Goal: Task Accomplishment & Management: Manage account settings

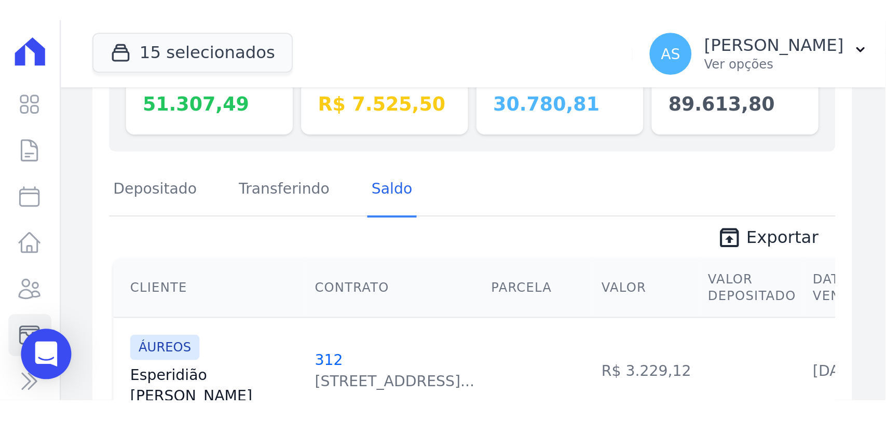
scroll to position [161, 0]
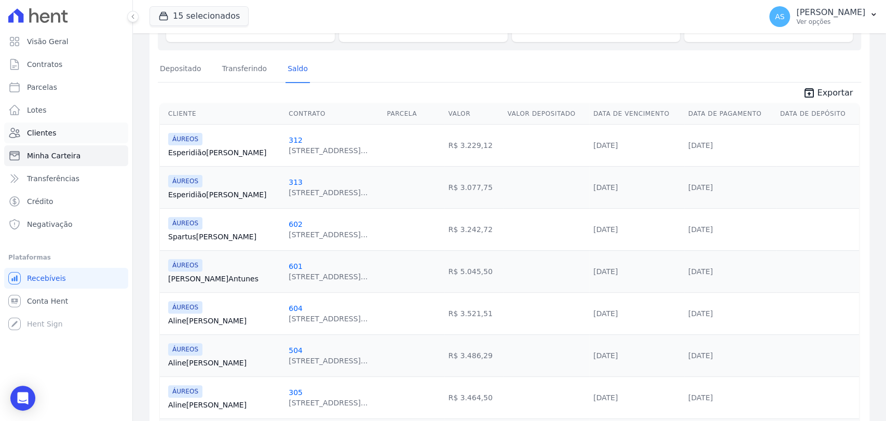
click at [43, 130] on span "Clientes" at bounding box center [41, 133] width 29 height 10
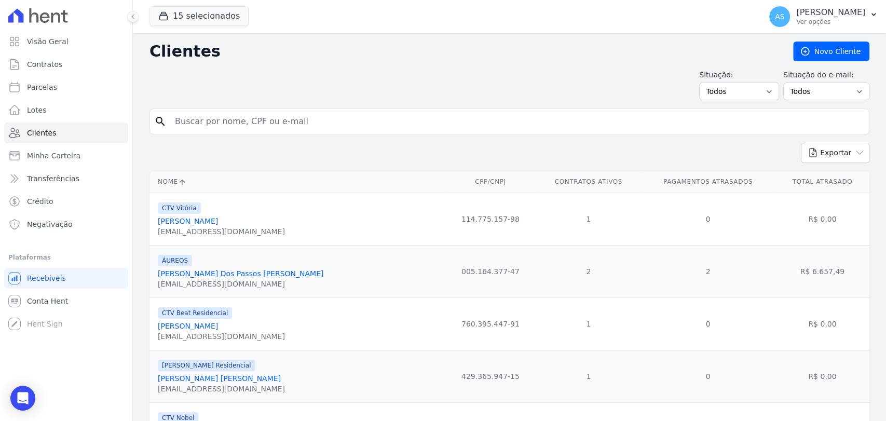
click at [210, 118] on input "search" at bounding box center [517, 121] width 696 height 21
paste input "[PERSON_NAME] [PERSON_NAME]"
type input "[PERSON_NAME] [PERSON_NAME]"
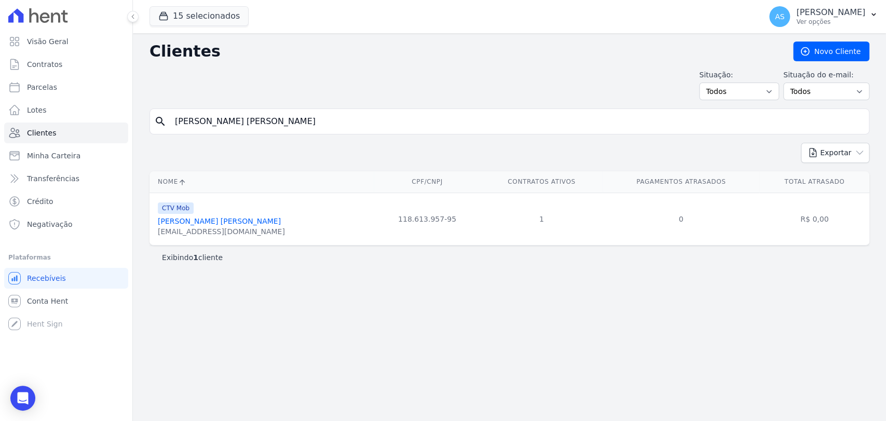
click at [207, 221] on link "[PERSON_NAME] [PERSON_NAME]" at bounding box center [219, 221] width 123 height 8
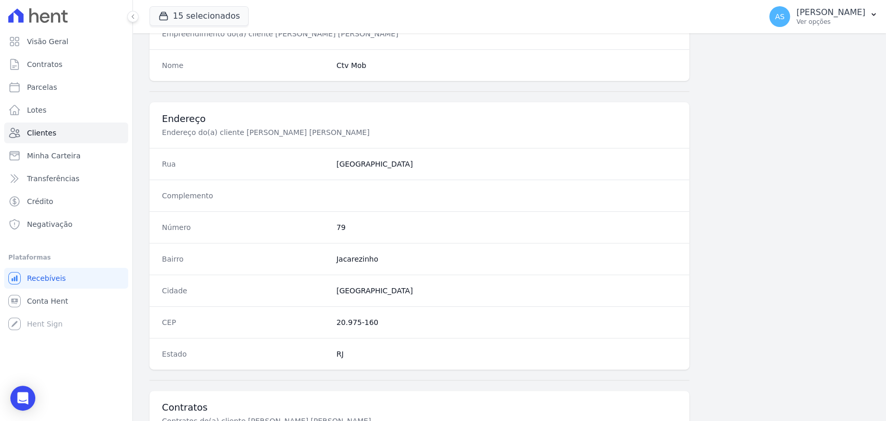
scroll to position [548, 0]
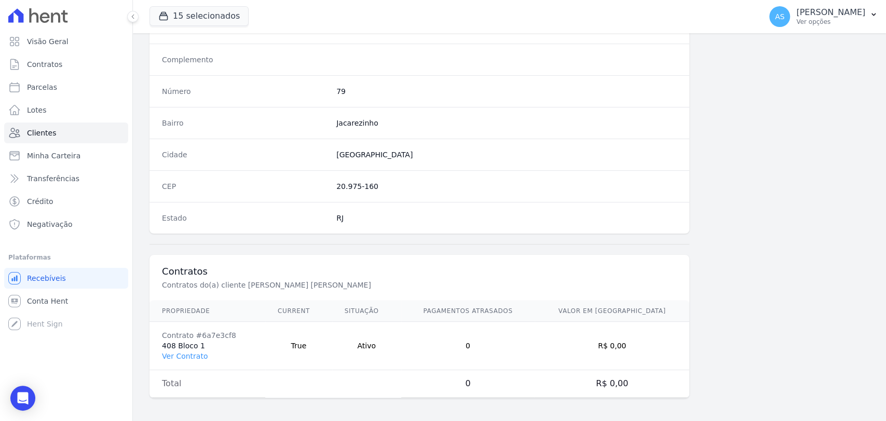
click at [170, 346] on td "Contrato #6a7e3cf8 408 Bloco 1 Ver Contrato" at bounding box center [207, 346] width 116 height 48
click at [171, 353] on link "Ver Contrato" at bounding box center [185, 356] width 46 height 8
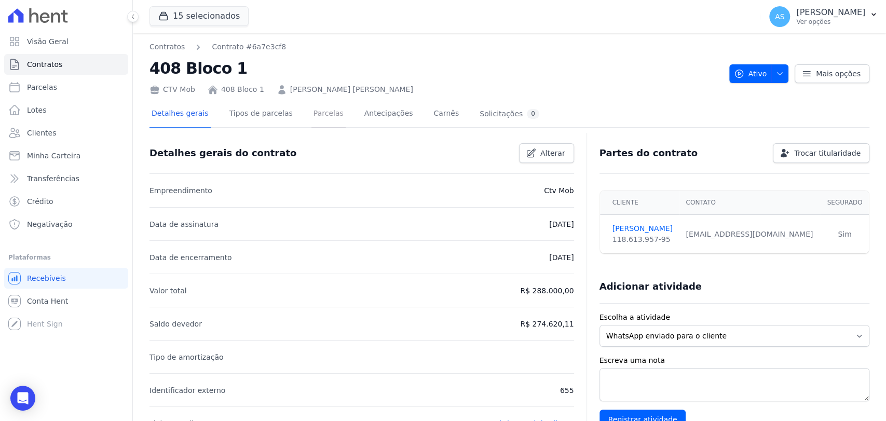
click at [314, 115] on link "Parcelas" at bounding box center [328, 115] width 34 height 28
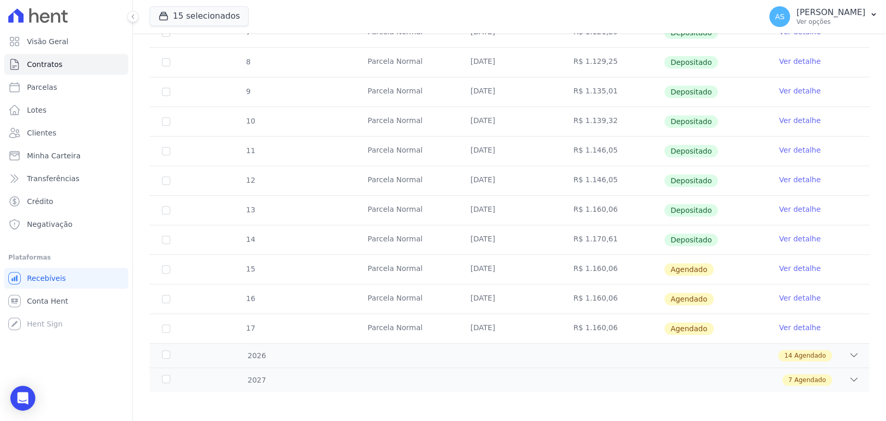
scroll to position [256, 0]
click at [783, 268] on link "Ver detalhe" at bounding box center [800, 267] width 42 height 10
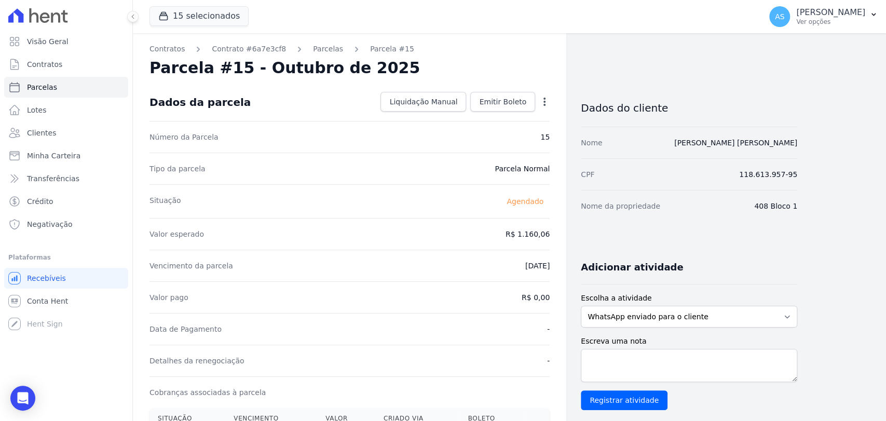
click at [546, 101] on icon "button" at bounding box center [544, 102] width 10 height 10
click at [478, 118] on link "Alterar" at bounding box center [499, 115] width 91 height 19
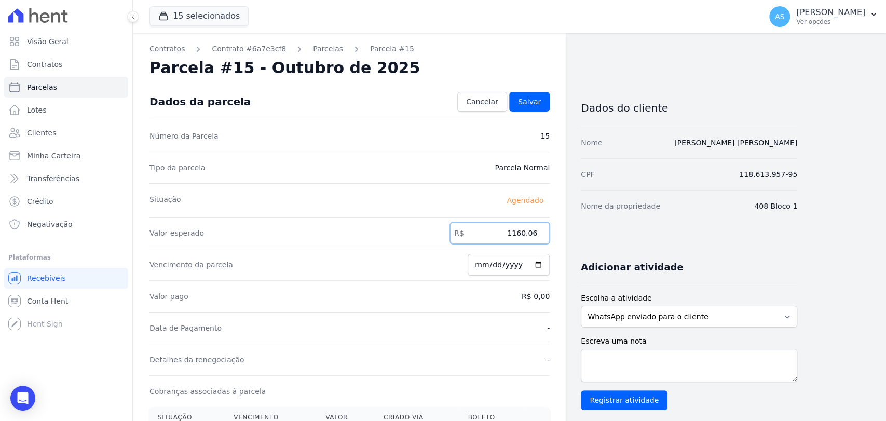
drag, startPoint x: 540, startPoint y: 238, endPoint x: 557, endPoint y: 238, distance: 17.6
type input "1"
type input "1170.61"
click at [534, 102] on span "Salvar" at bounding box center [529, 102] width 23 height 10
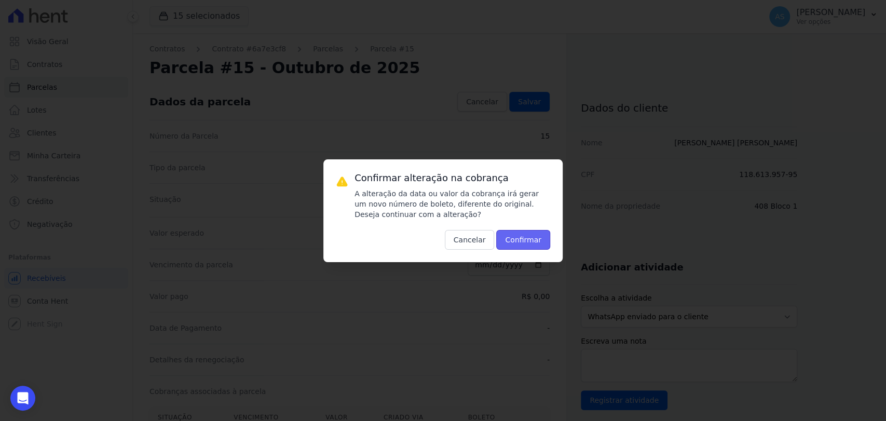
click at [523, 241] on button "Confirmar" at bounding box center [523, 240] width 54 height 20
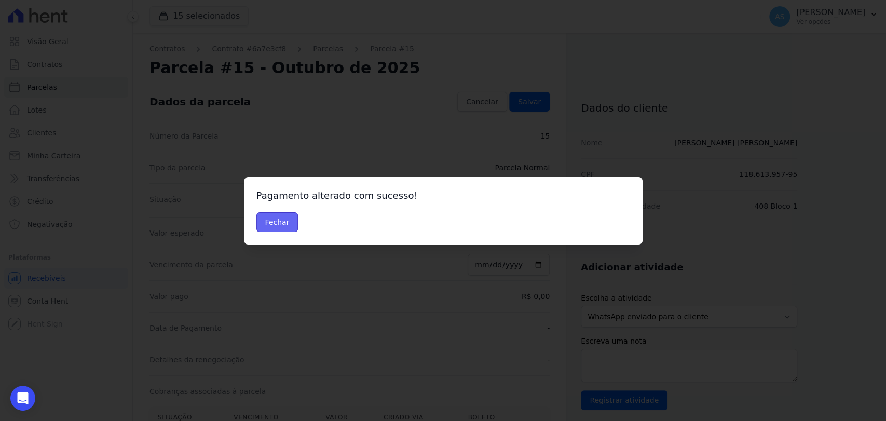
click at [263, 224] on button "Fechar" at bounding box center [277, 222] width 42 height 20
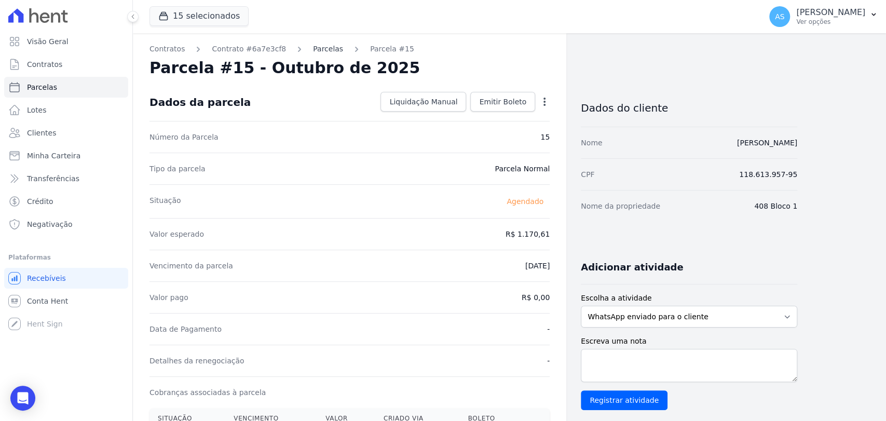
click at [313, 48] on link "Parcelas" at bounding box center [328, 49] width 30 height 11
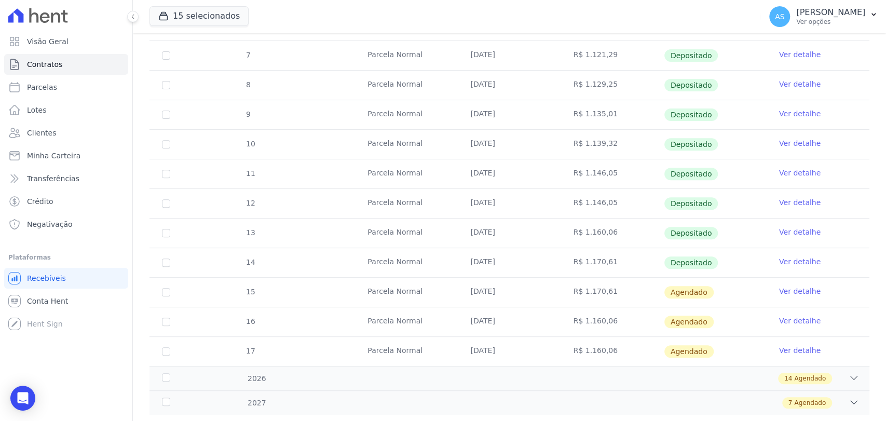
scroll to position [256, 0]
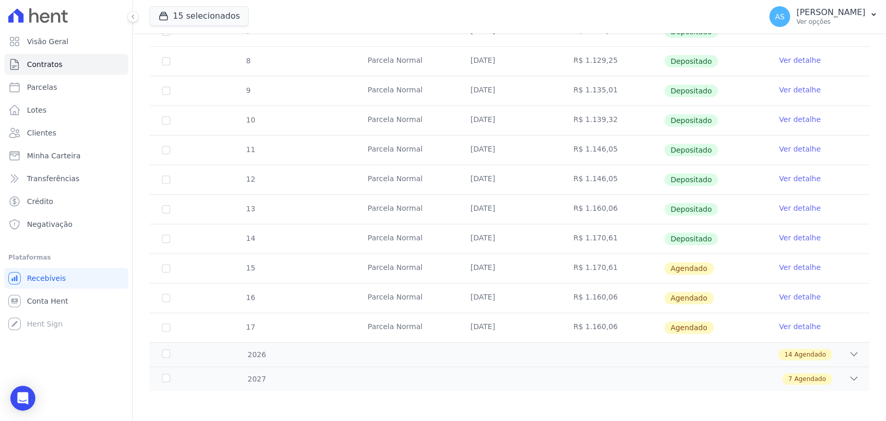
click at [791, 296] on link "Ver detalhe" at bounding box center [800, 297] width 42 height 10
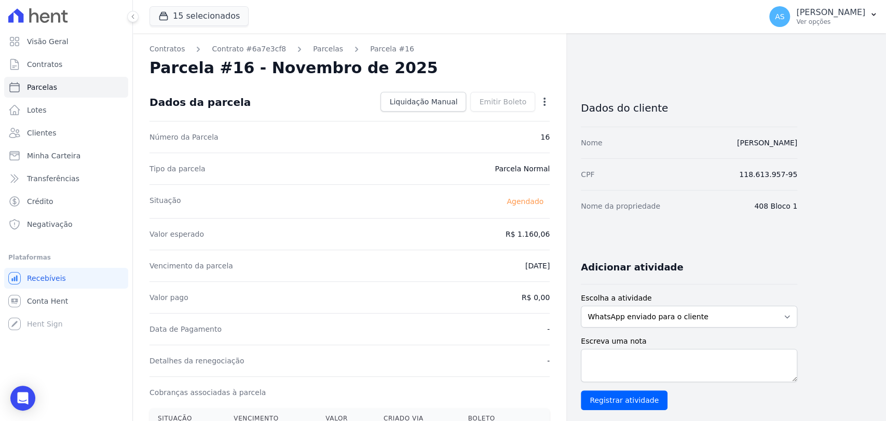
click at [542, 98] on icon "button" at bounding box center [544, 102] width 10 height 10
click at [471, 113] on link "Alterar" at bounding box center [499, 115] width 91 height 19
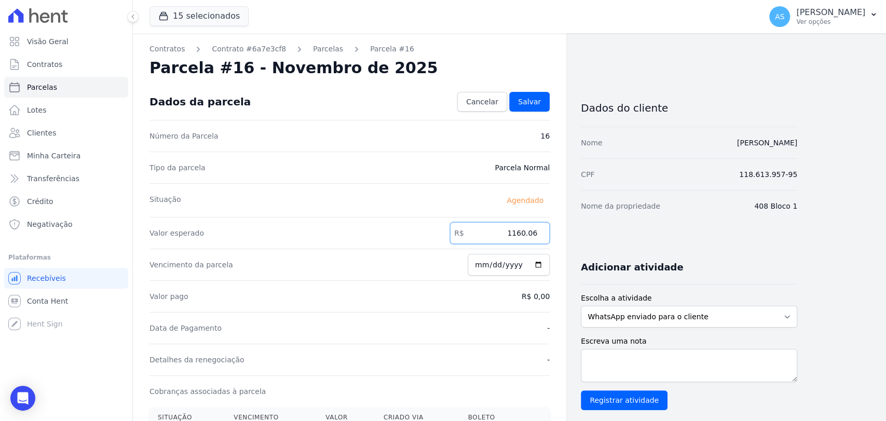
drag, startPoint x: 531, startPoint y: 234, endPoint x: 582, endPoint y: 234, distance: 50.3
type input "1170.61"
click at [533, 97] on span "Salvar" at bounding box center [529, 102] width 23 height 10
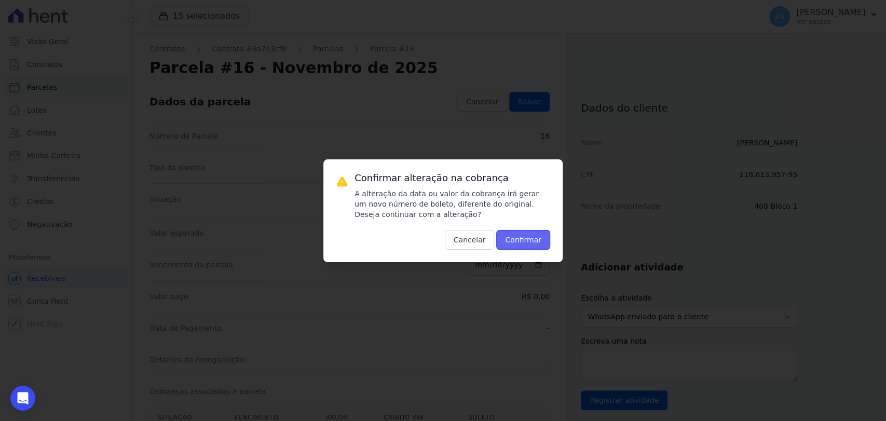
click at [521, 236] on button "Confirmar" at bounding box center [523, 240] width 54 height 20
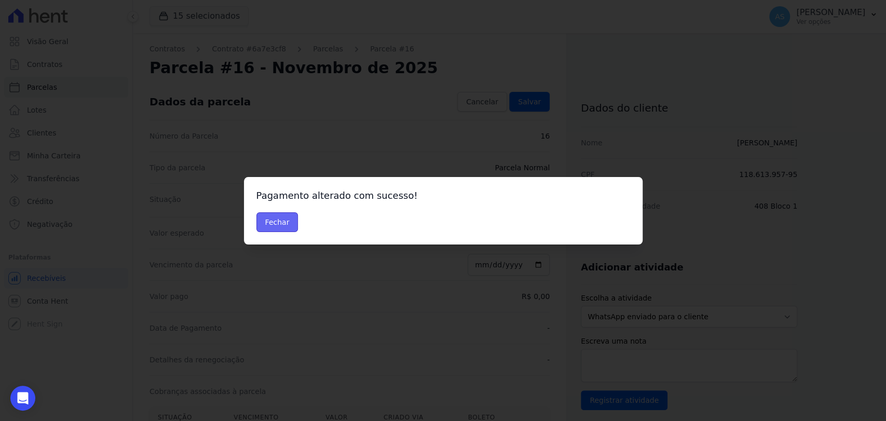
click at [270, 225] on button "Fechar" at bounding box center [277, 222] width 42 height 20
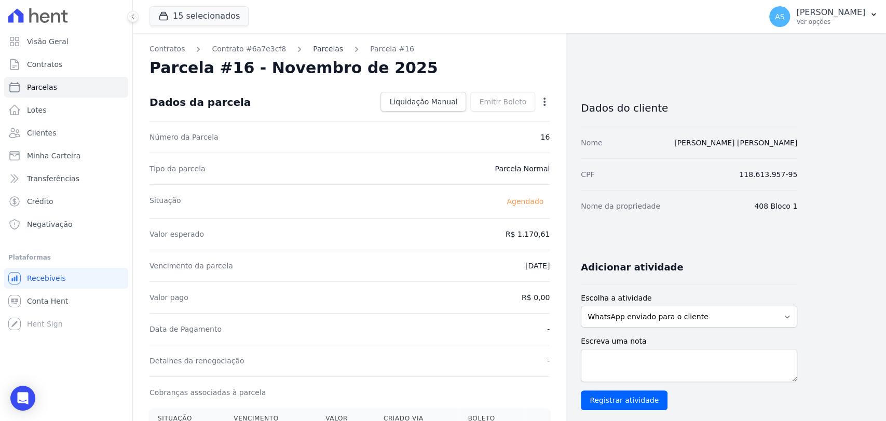
click at [313, 49] on link "Parcelas" at bounding box center [328, 49] width 30 height 11
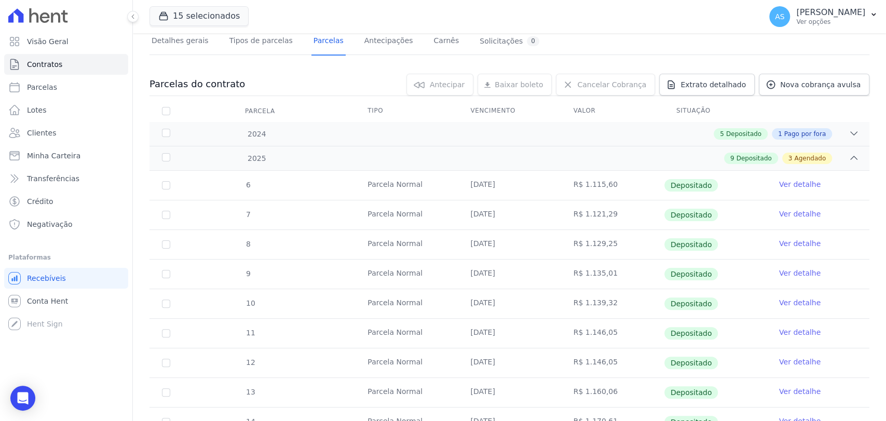
scroll to position [256, 0]
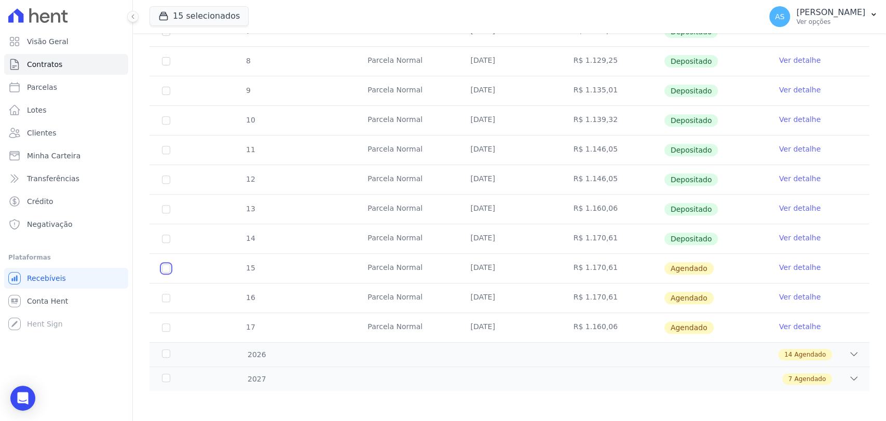
click at [167, 265] on input "checkbox" at bounding box center [166, 268] width 8 height 8
checkbox input "true"
click at [166, 294] on input "checkbox" at bounding box center [166, 298] width 8 height 8
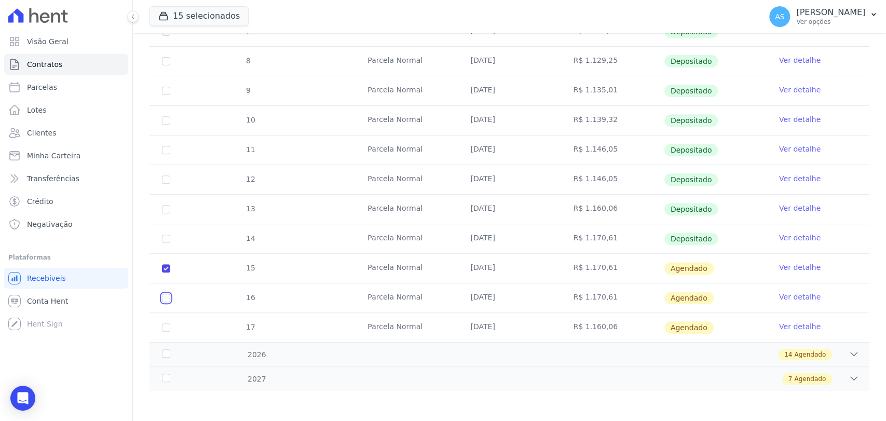
checkbox input "true"
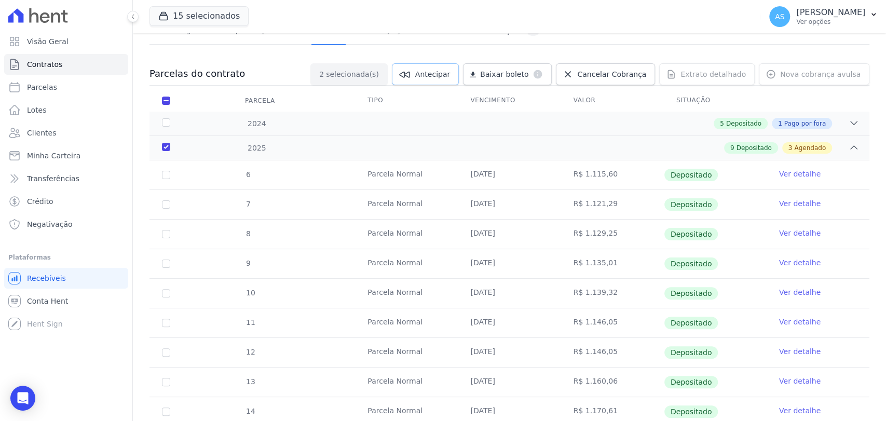
click at [447, 76] on span "Antecipar" at bounding box center [432, 74] width 35 height 10
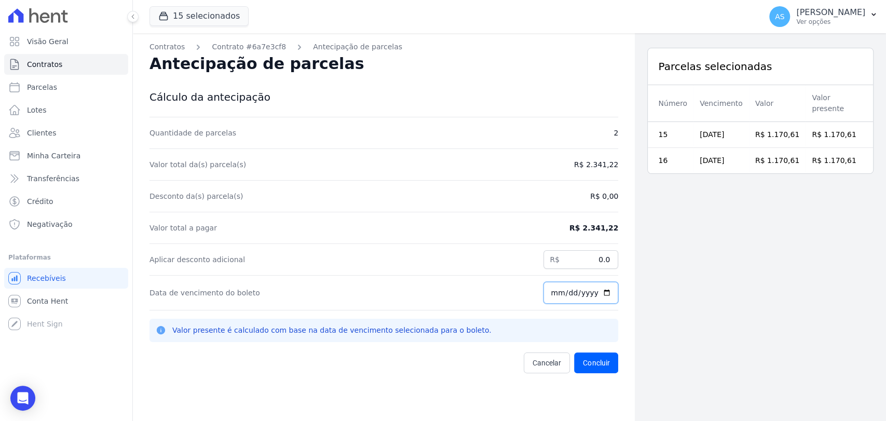
click at [600, 295] on input "[DATE]" at bounding box center [580, 293] width 75 height 22
type input "2025-09-30"
click at [592, 364] on button "Concluir" at bounding box center [596, 362] width 44 height 21
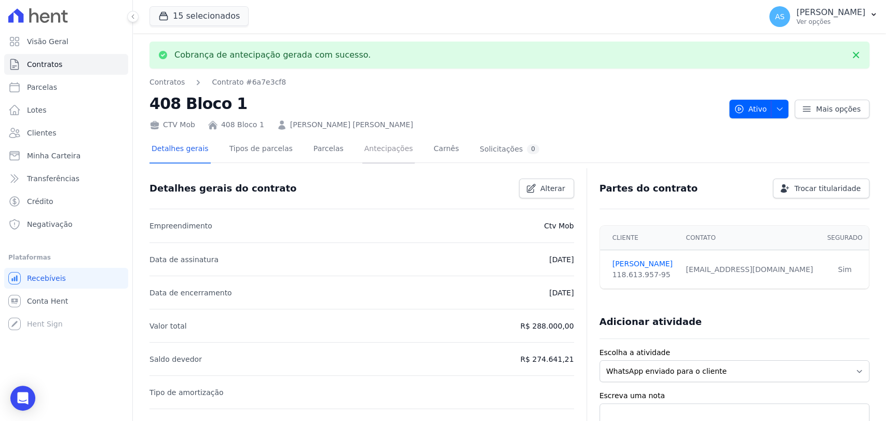
click at [364, 148] on link "Antecipações" at bounding box center [388, 150] width 53 height 28
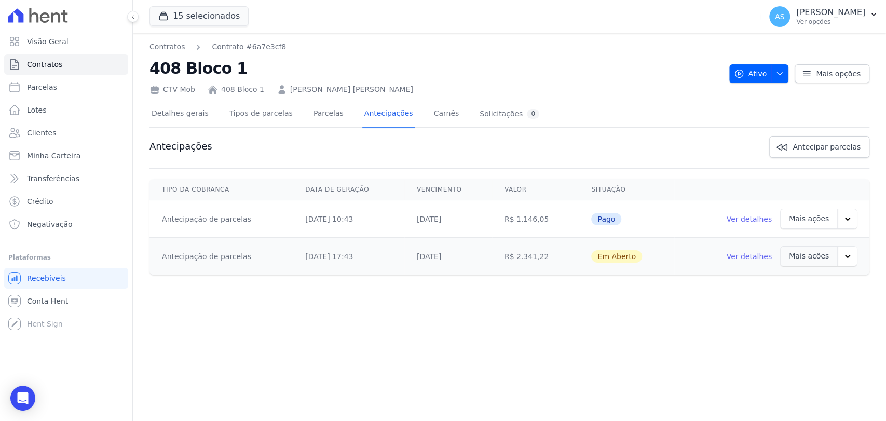
click at [847, 255] on icon "button" at bounding box center [847, 255] width 5 height 3
click at [794, 281] on link "Ver boleto" at bounding box center [787, 283] width 53 height 25
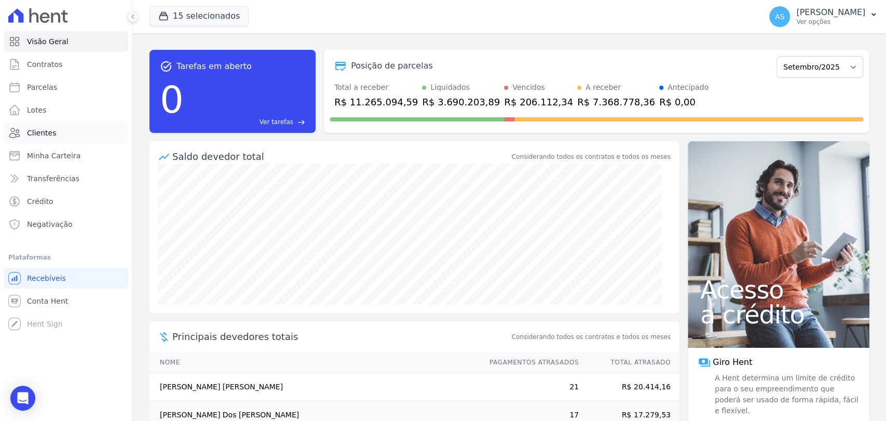
click at [26, 134] on link "Clientes" at bounding box center [66, 132] width 124 height 21
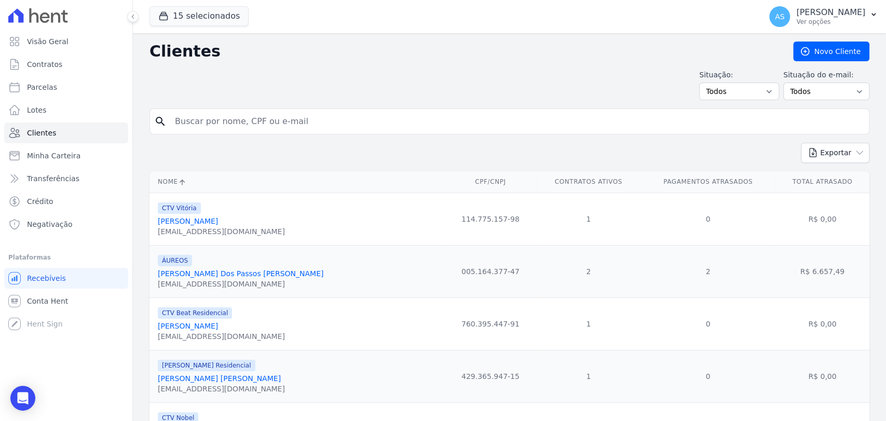
click at [198, 124] on input "search" at bounding box center [517, 121] width 696 height 21
paste input "[PERSON_NAME] [PERSON_NAME]"
type input "[PERSON_NAME] [PERSON_NAME]"
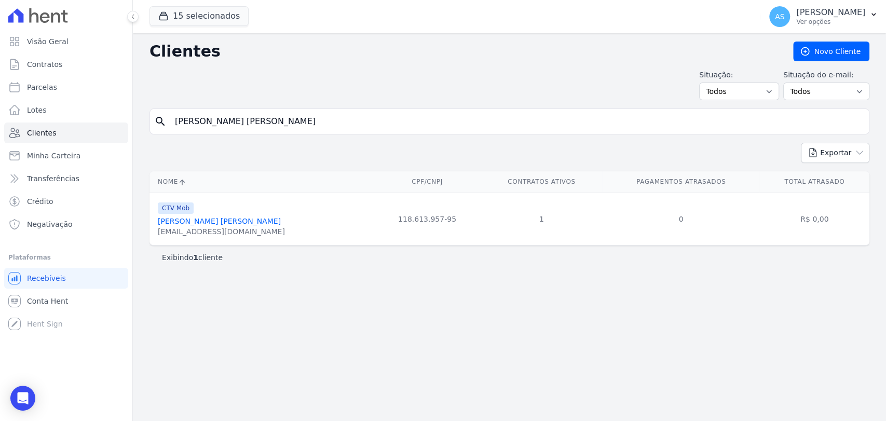
click at [198, 221] on link "[PERSON_NAME] [PERSON_NAME]" at bounding box center [219, 221] width 123 height 8
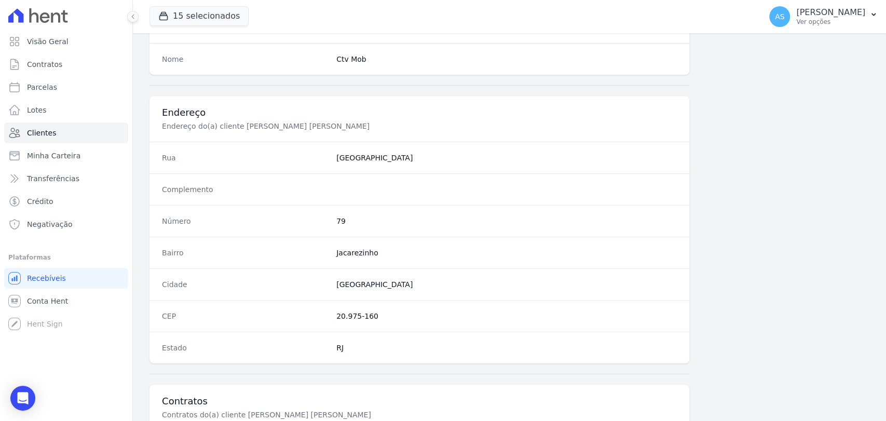
scroll to position [548, 0]
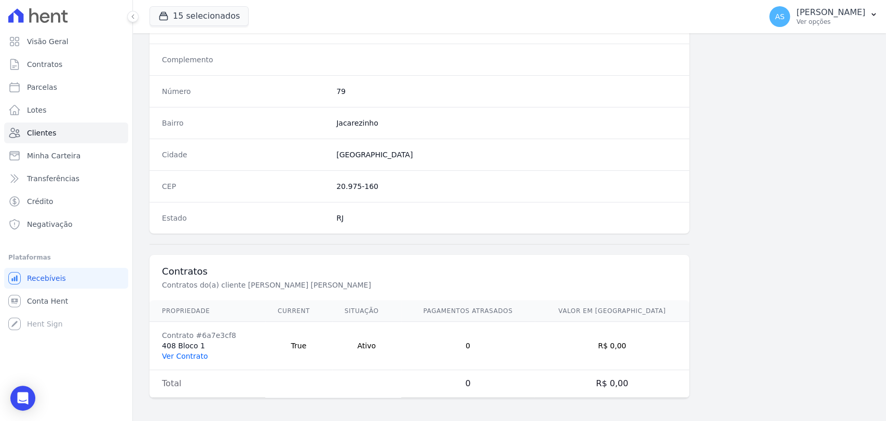
click at [179, 355] on link "Ver Contrato" at bounding box center [185, 356] width 46 height 8
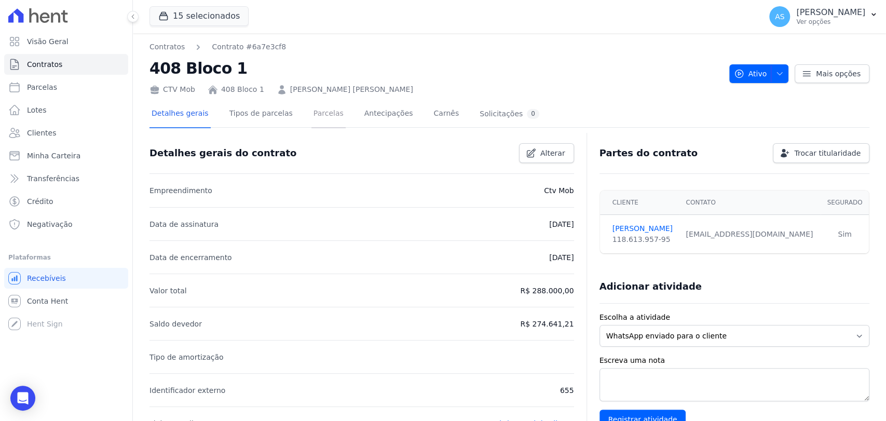
click at [316, 117] on link "Parcelas" at bounding box center [328, 115] width 34 height 28
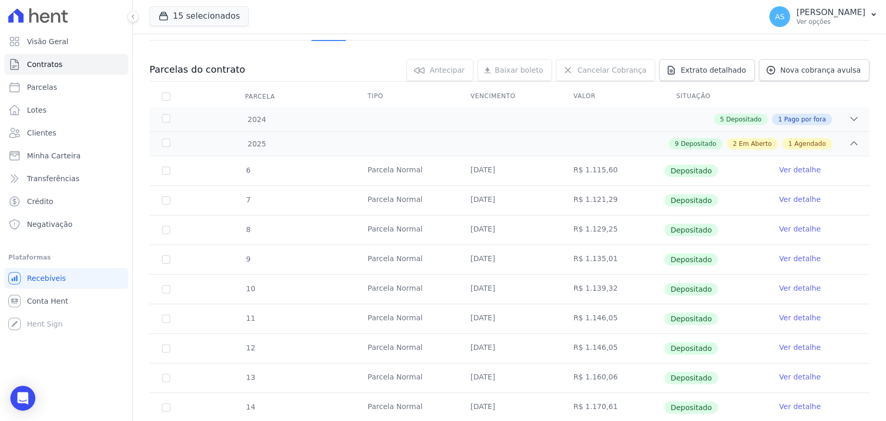
scroll to position [256, 0]
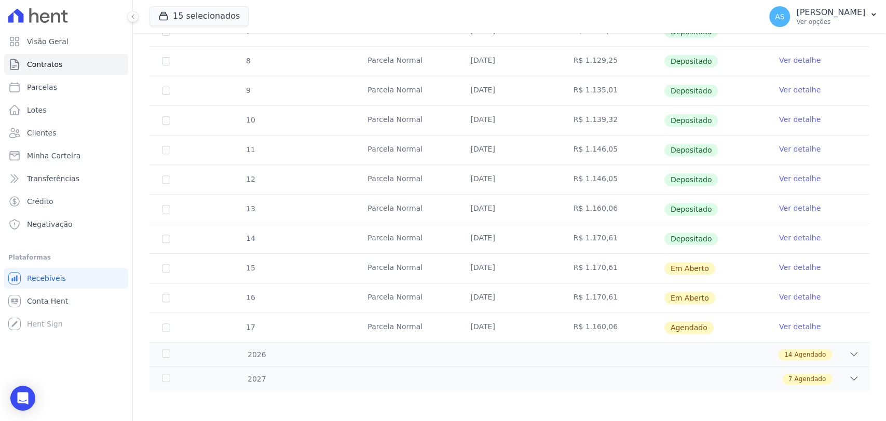
click at [782, 266] on link "Ver detalhe" at bounding box center [800, 267] width 42 height 10
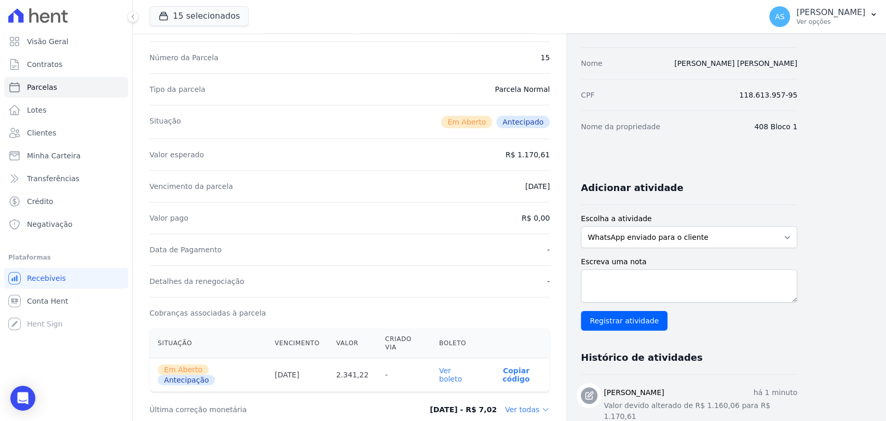
scroll to position [288, 0]
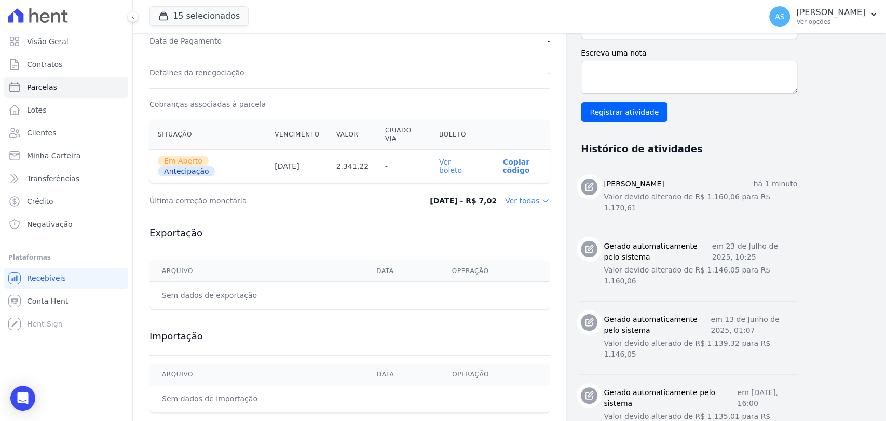
click at [461, 158] on link "Ver boleto" at bounding box center [450, 166] width 23 height 17
